Goal: Task Accomplishment & Management: Manage account settings

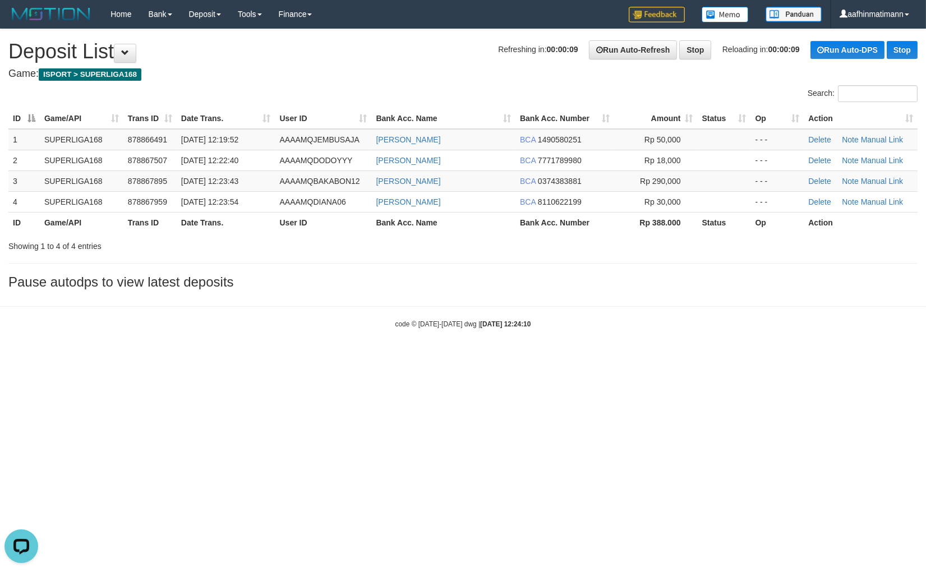
drag, startPoint x: 399, startPoint y: 79, endPoint x: 397, endPoint y: 86, distance: 7.3
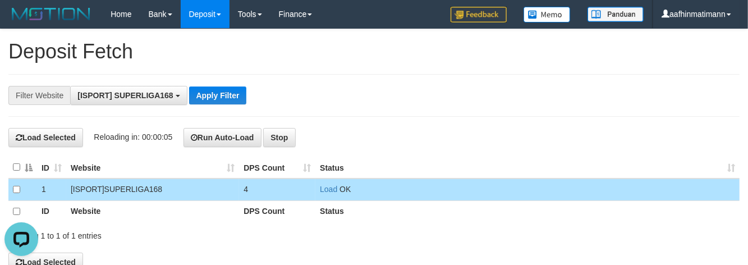
scroll to position [10, 0]
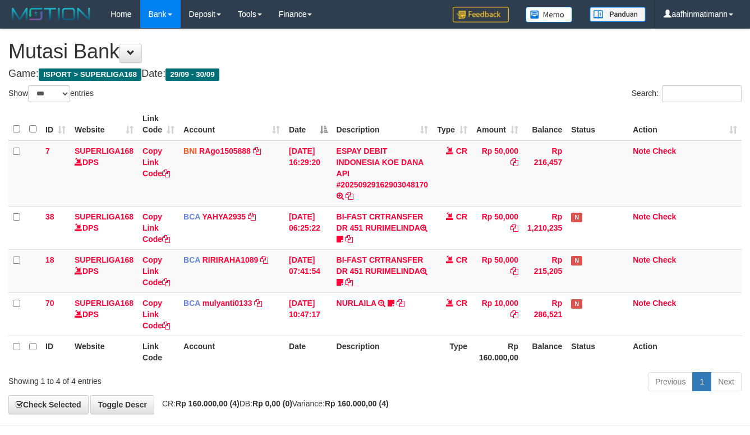
select select "***"
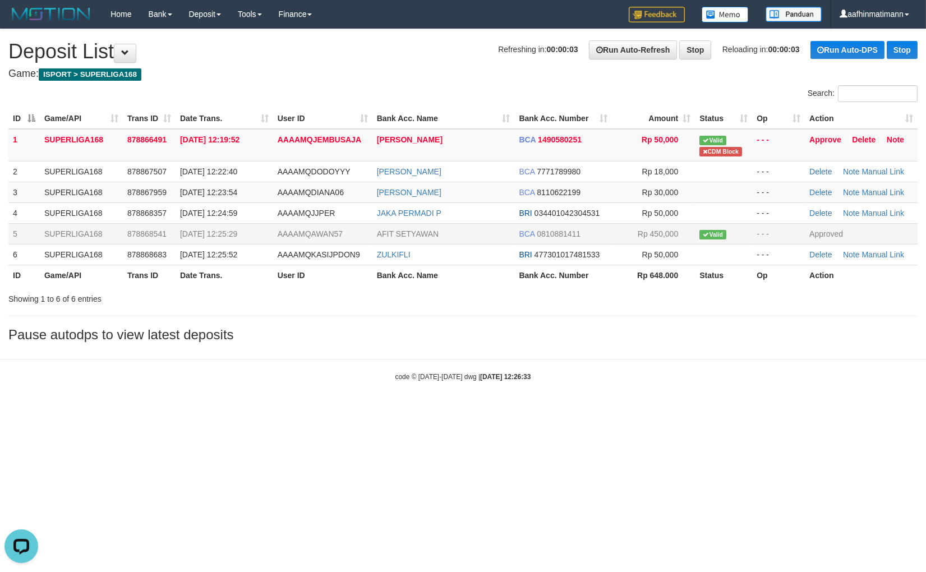
click at [560, 236] on span "0810881411" at bounding box center [559, 233] width 44 height 9
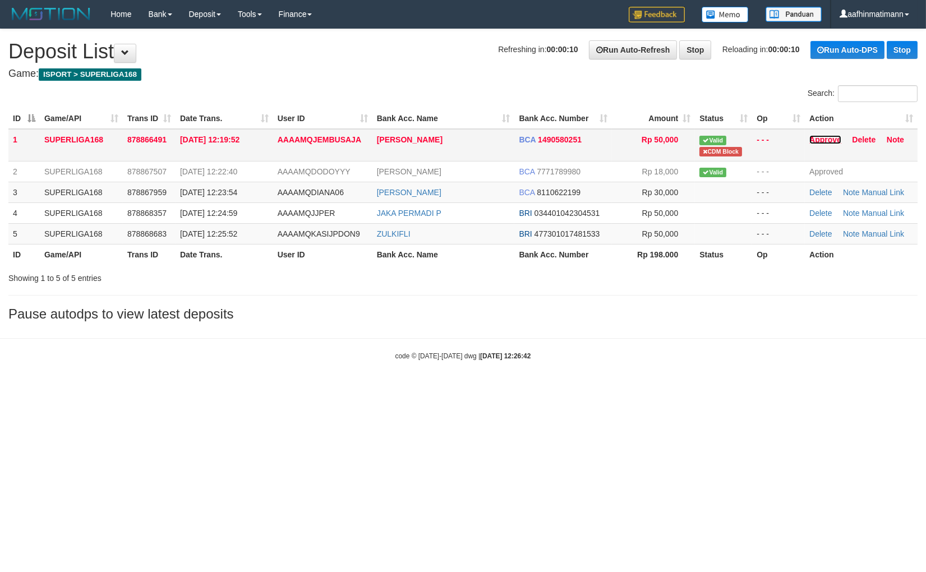
click at [834, 135] on link "Approve" at bounding box center [826, 139] width 32 height 9
click at [330, 229] on span "AAAAMQKASIJPDON9" at bounding box center [319, 233] width 82 height 9
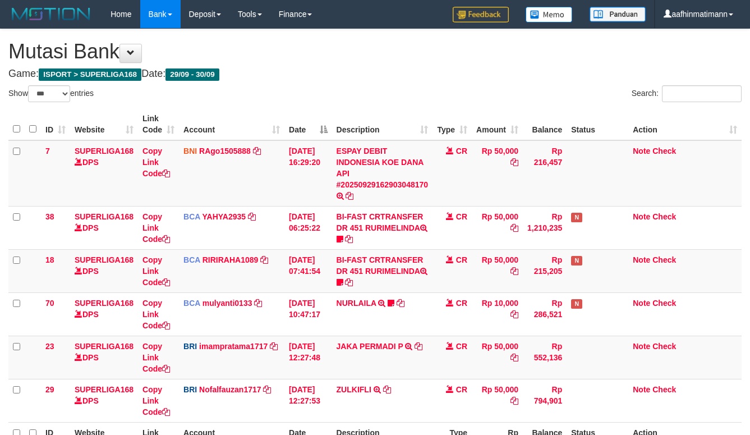
select select "***"
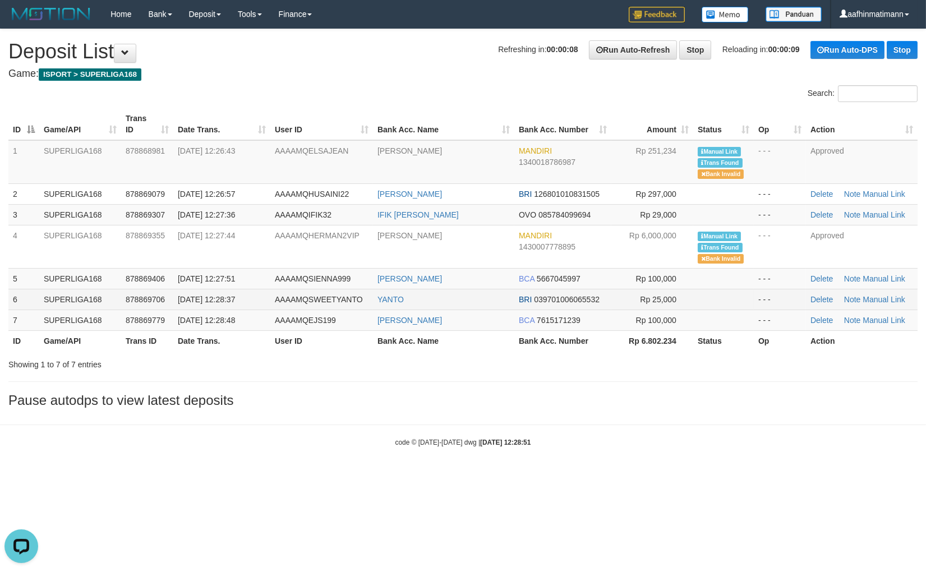
click at [528, 306] on td "BRI 039701006065532" at bounding box center [562, 299] width 97 height 21
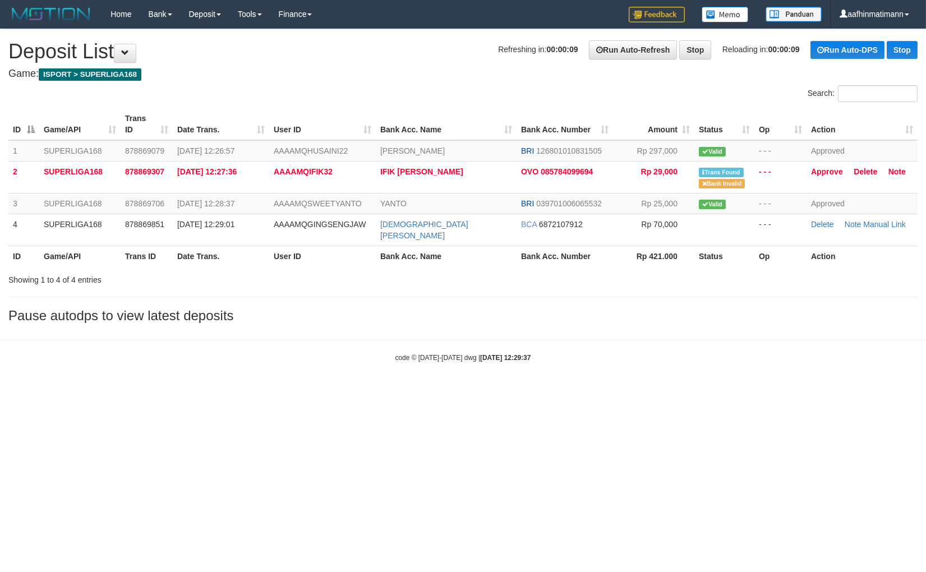
drag, startPoint x: 357, startPoint y: 192, endPoint x: 298, endPoint y: 96, distance: 112.9
click at [344, 176] on td "AAAAMQIFIK32" at bounding box center [322, 177] width 107 height 32
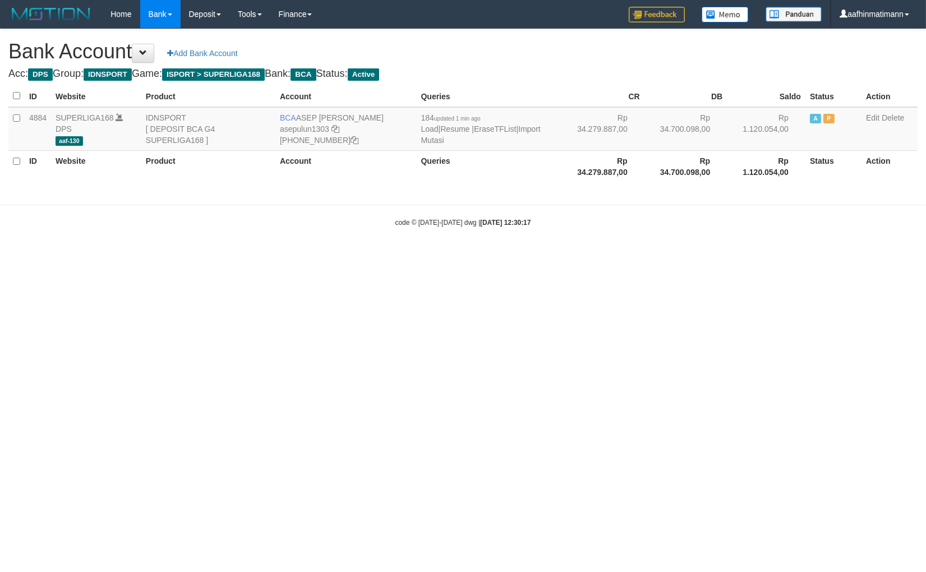
select select "***"
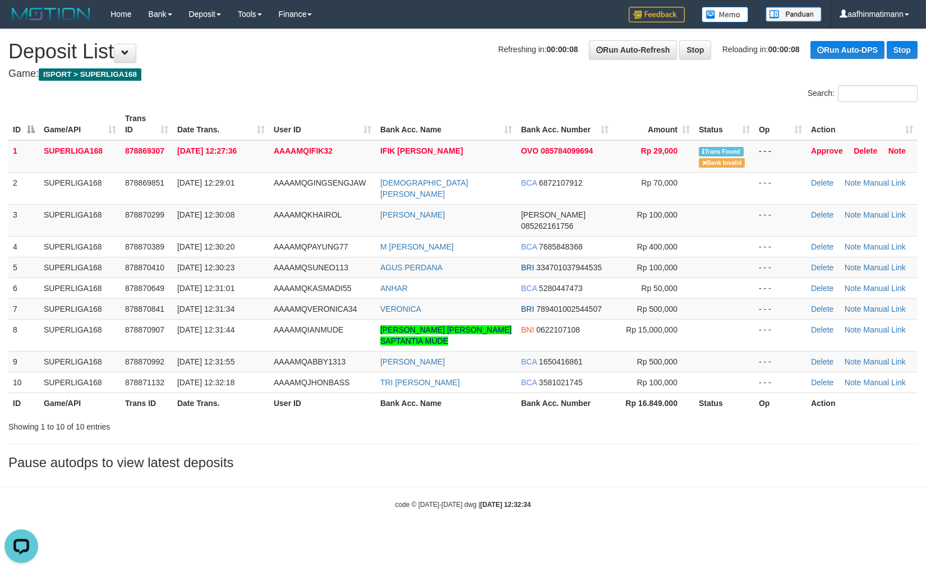
drag, startPoint x: 307, startPoint y: 1, endPoint x: 191, endPoint y: 30, distance: 119.9
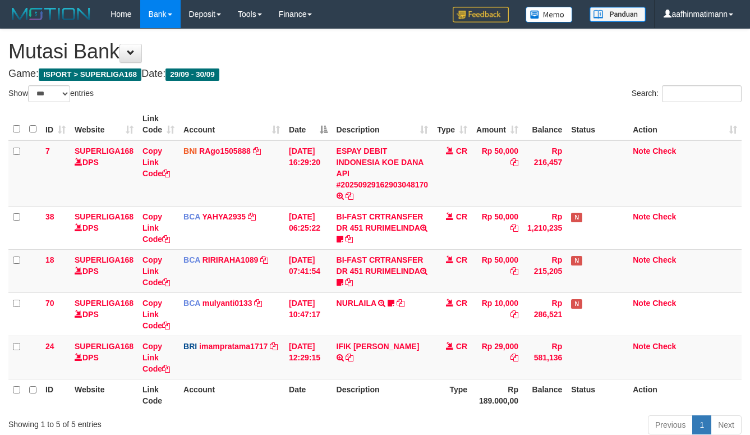
select select "***"
click at [323, 128] on th "Date" at bounding box center [308, 124] width 48 height 32
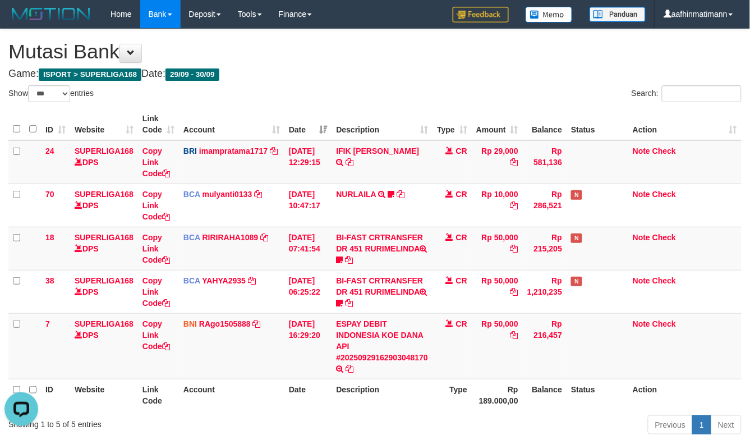
click at [318, 119] on th "Date" at bounding box center [308, 124] width 48 height 32
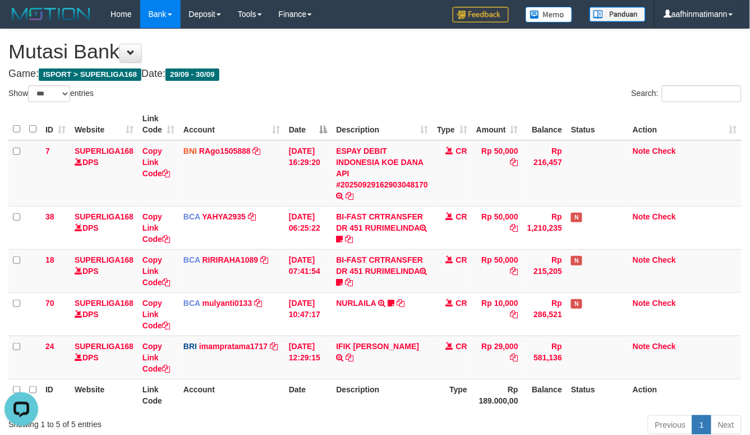
click at [407, 86] on div "Search:" at bounding box center [563, 95] width 358 height 20
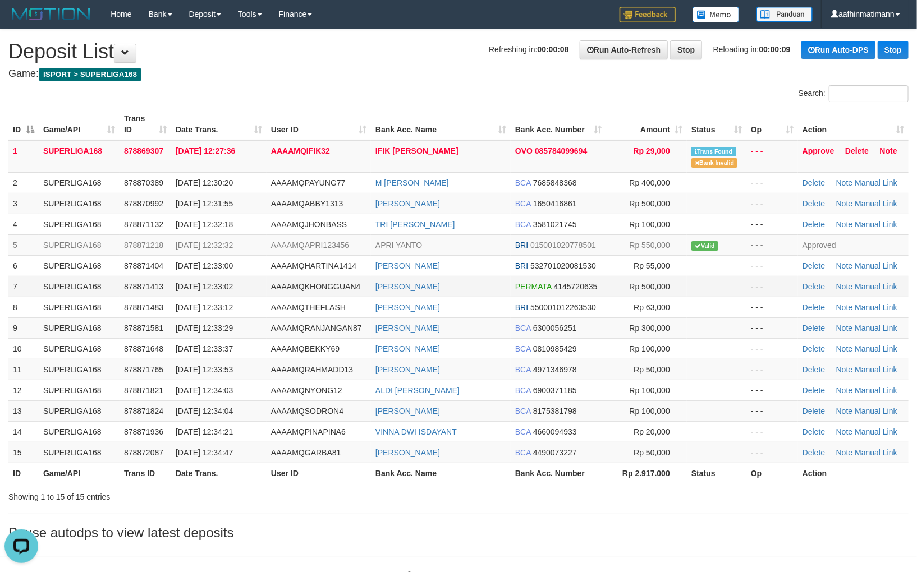
click at [567, 286] on span "4145720635" at bounding box center [576, 286] width 44 height 9
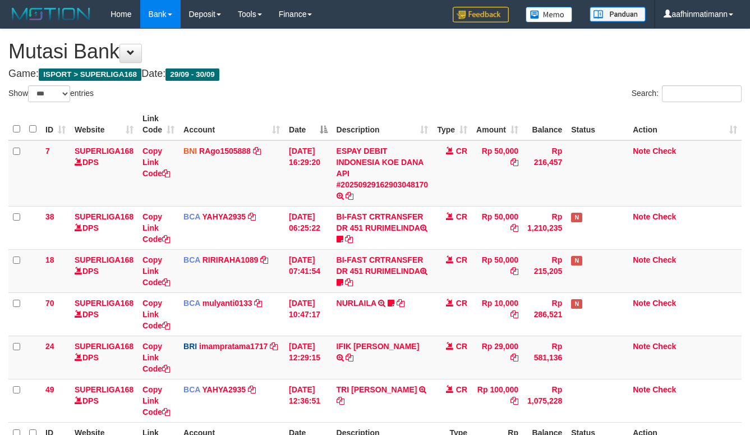
select select "***"
click at [300, 125] on th "Date" at bounding box center [308, 124] width 48 height 32
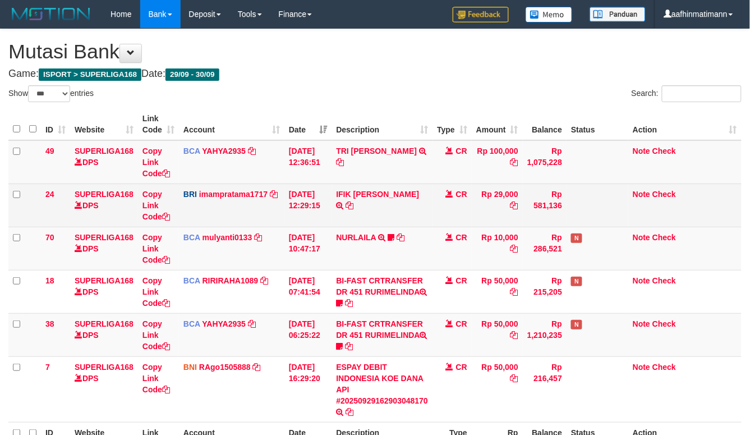
click at [359, 216] on td "IFIK SUHARTONO TRANSFER NBMB IFIK SUHARTONO TO IMAM PRATAMA" at bounding box center [382, 204] width 101 height 43
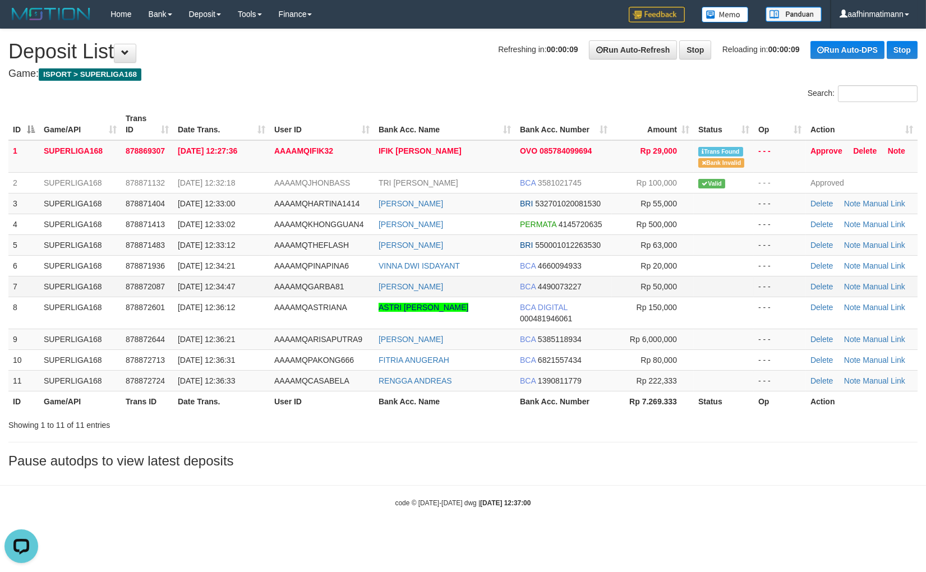
click at [672, 310] on td "Rp 150,000" at bounding box center [653, 313] width 82 height 32
click at [829, 152] on link "Approve" at bounding box center [827, 150] width 32 height 9
click at [73, 152] on td "SUPERLIGA168" at bounding box center [80, 156] width 82 height 33
click at [74, 150] on td "SUPERLIGA168" at bounding box center [80, 156] width 82 height 33
click at [80, 150] on td "SUPERLIGA168" at bounding box center [80, 156] width 82 height 33
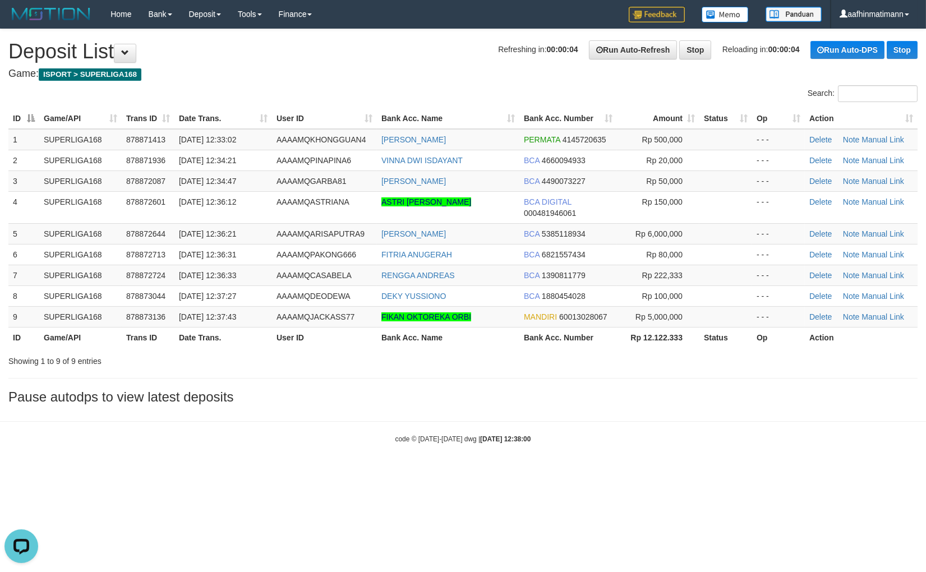
drag, startPoint x: 70, startPoint y: 494, endPoint x: 26, endPoint y: 485, distance: 45.2
click at [66, 472] on html "Toggle navigation Home Bank Account List Load By Website Group [ISPORT] SUPERLI…" at bounding box center [463, 236] width 926 height 472
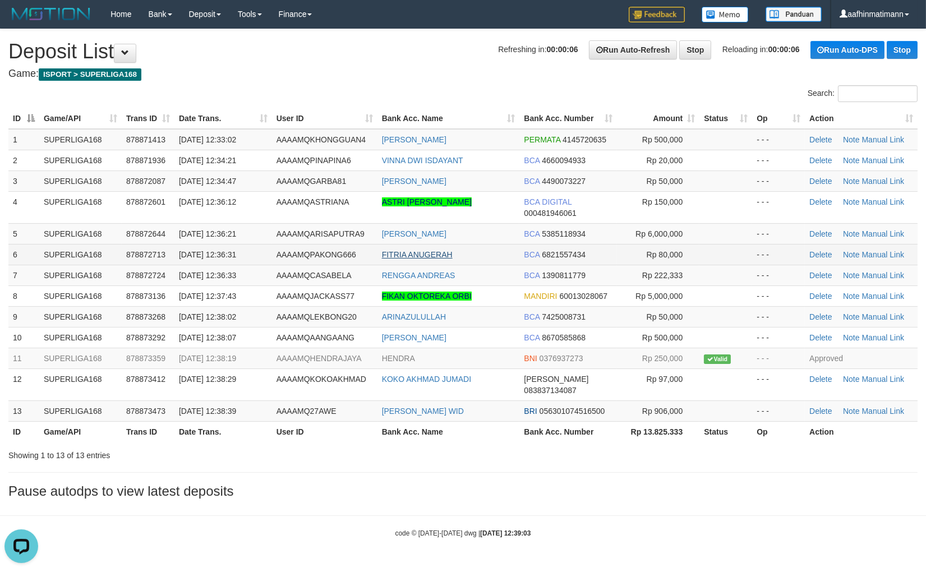
drag, startPoint x: 459, startPoint y: 237, endPoint x: 384, endPoint y: 253, distance: 76.2
click at [461, 237] on td "[PERSON_NAME]" at bounding box center [449, 233] width 142 height 21
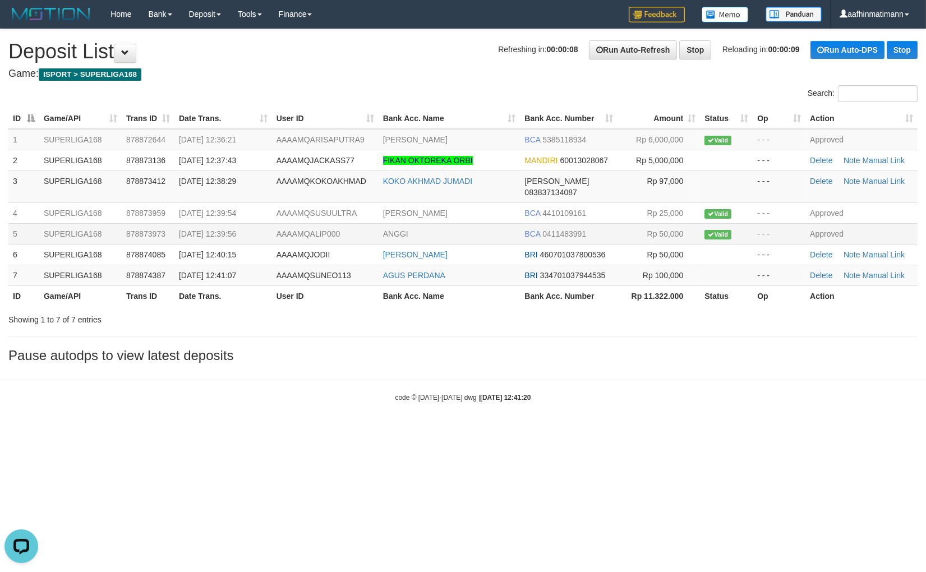
click at [493, 223] on td "ANGGI" at bounding box center [450, 233] width 142 height 21
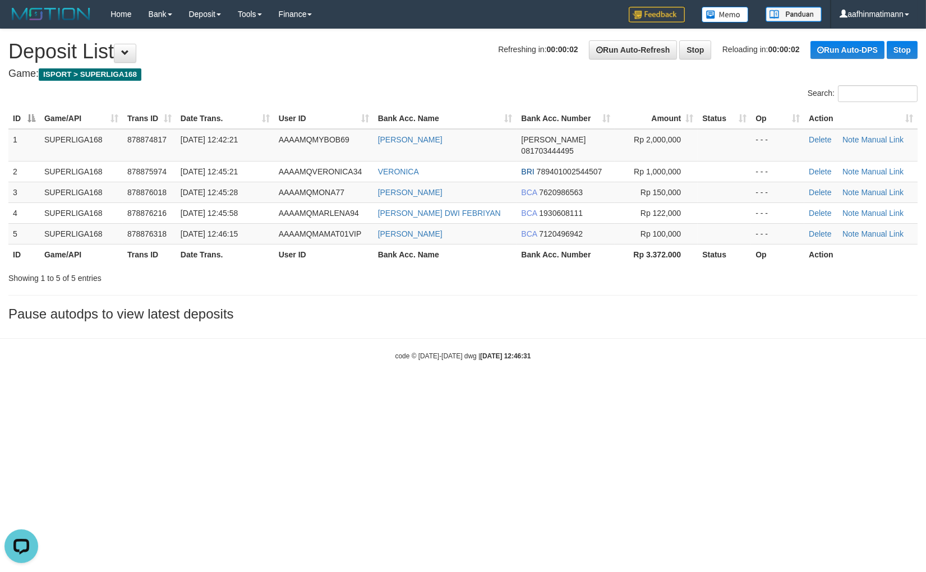
click at [536, 388] on html "Toggle navigation Home Bank Account List Load By Website Group [ISPORT] SUPERLI…" at bounding box center [463, 194] width 926 height 389
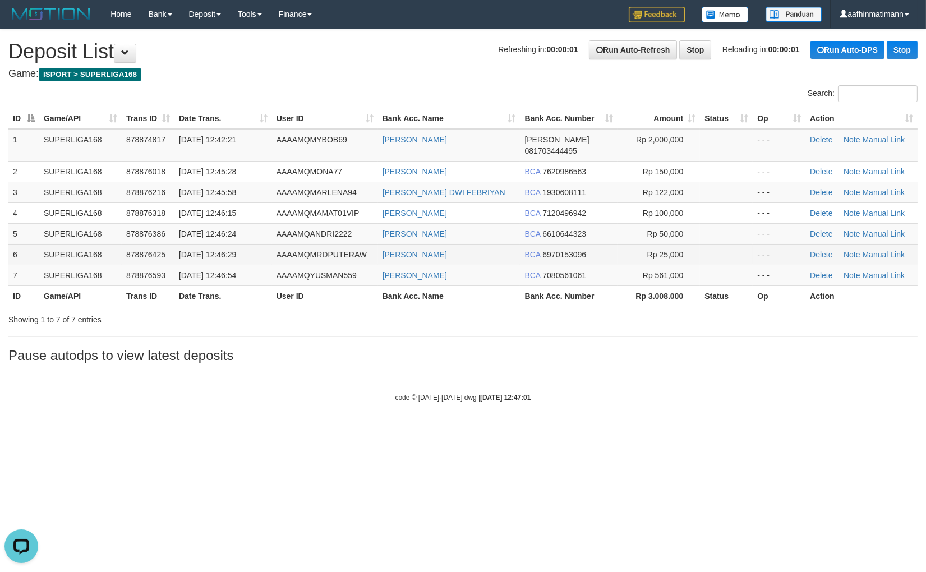
click at [160, 244] on td "878876425" at bounding box center [148, 254] width 53 height 21
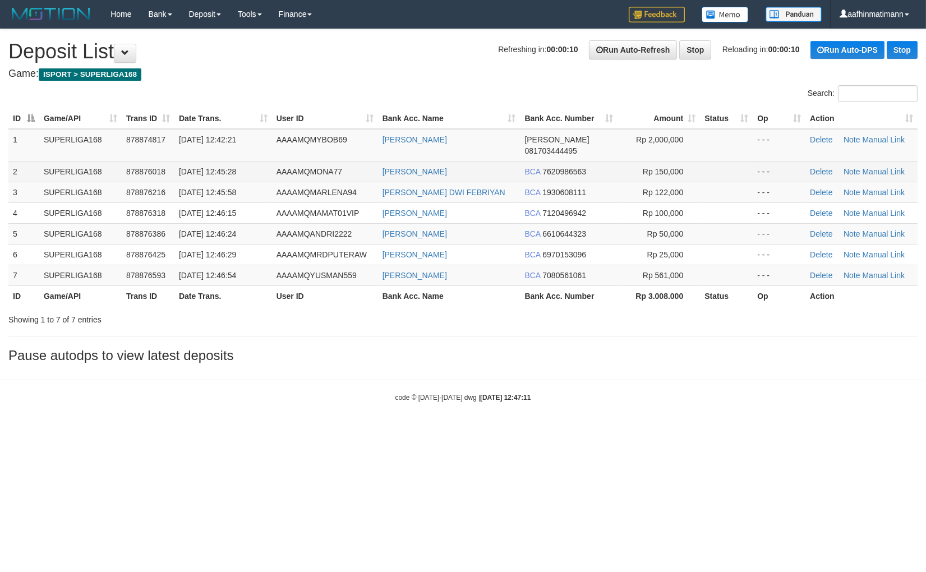
click at [224, 167] on span "[DATE] 12:45:28" at bounding box center [207, 171] width 57 height 9
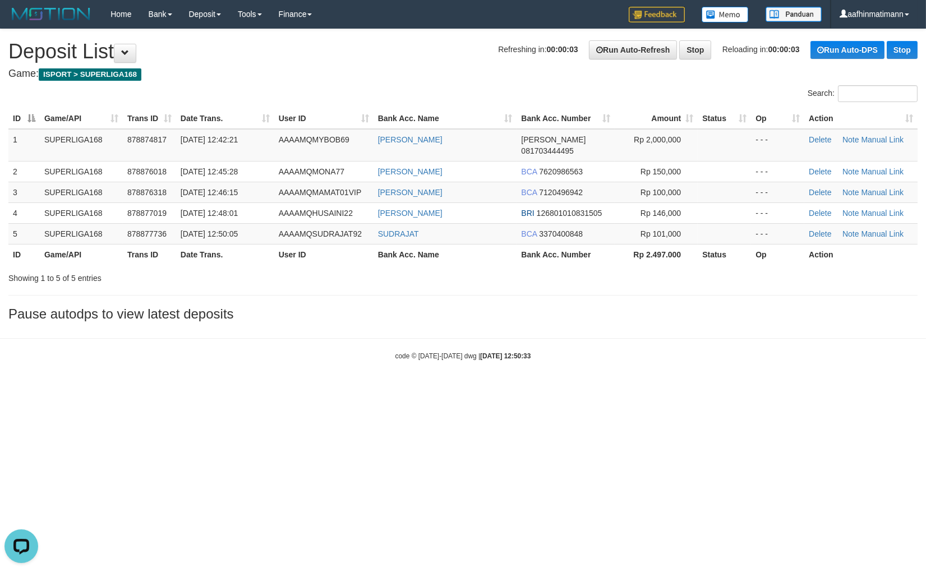
click at [422, 389] on html "Toggle navigation Home Bank Account List Load By Website Group [ISPORT] SUPERLI…" at bounding box center [463, 194] width 926 height 389
